Goal: Check status: Check status

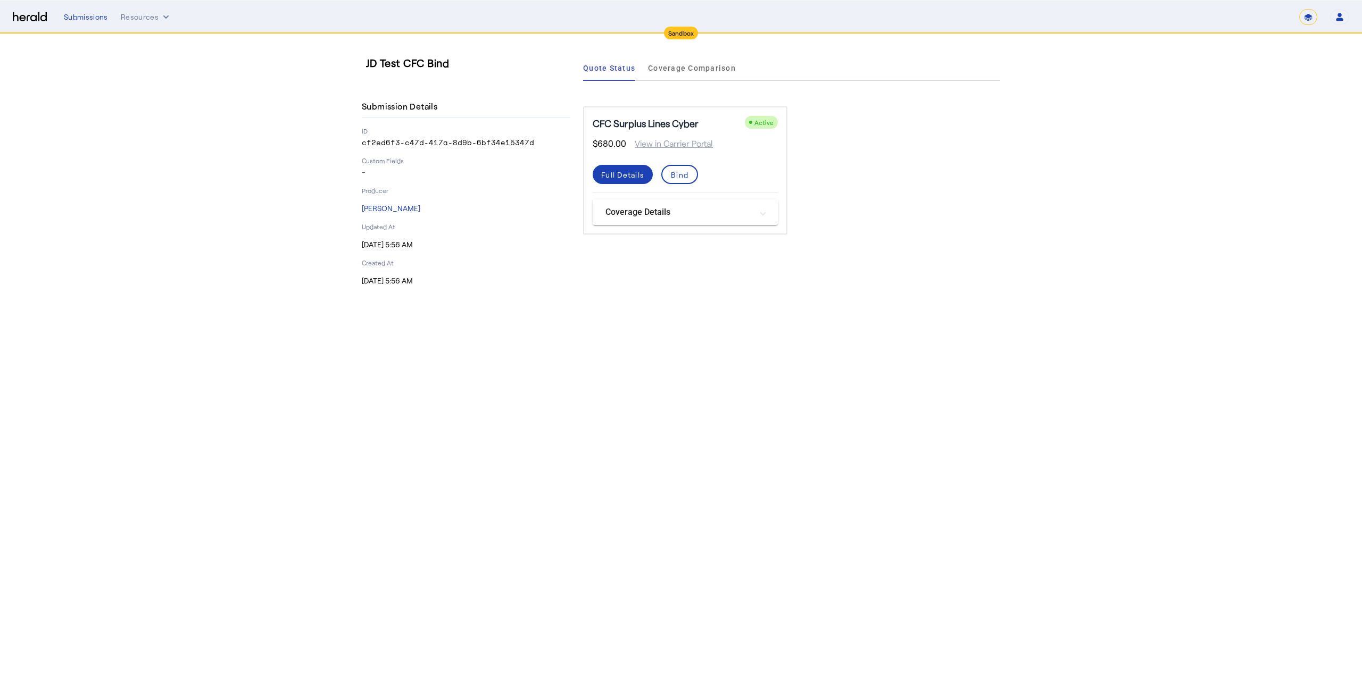
click at [82, 20] on div "Submissions" at bounding box center [86, 17] width 44 height 11
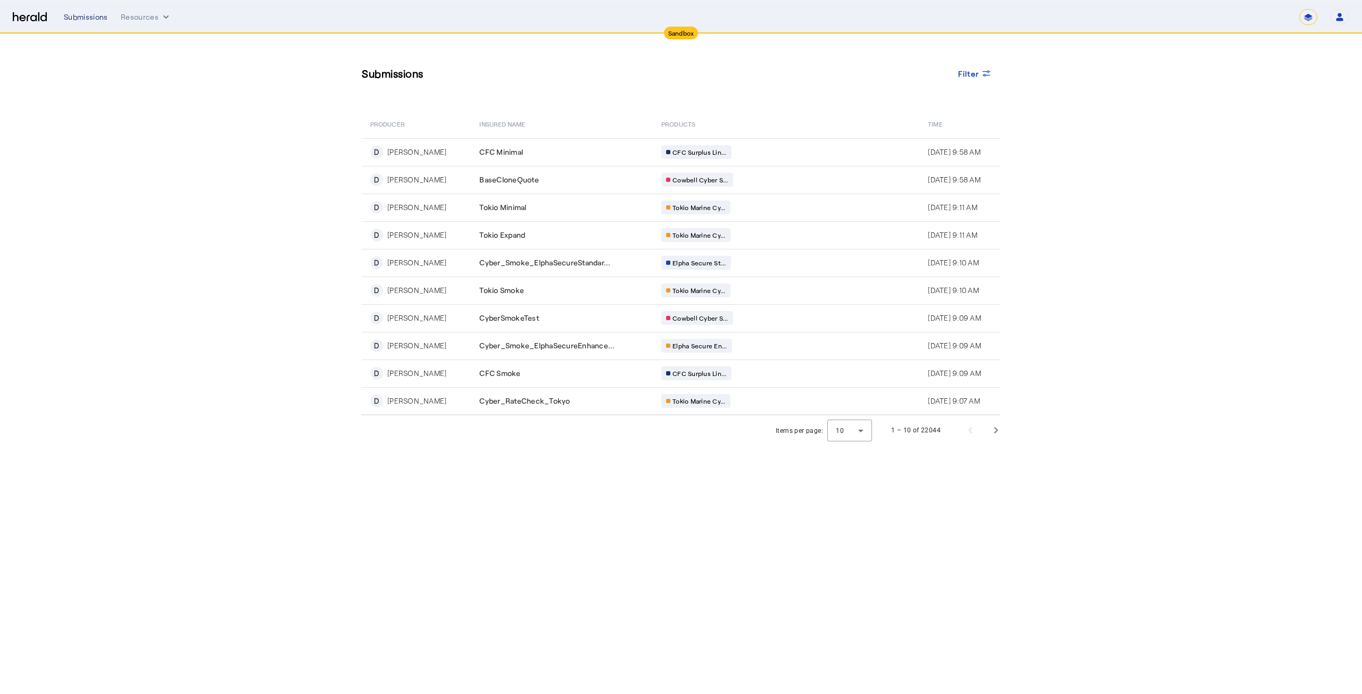
click at [90, 18] on div "Submissions" at bounding box center [86, 17] width 44 height 11
click at [97, 14] on div "Submissions" at bounding box center [86, 17] width 44 height 11
click at [99, 18] on div "Submissions" at bounding box center [86, 17] width 44 height 11
